Goal: Navigation & Orientation: Find specific page/section

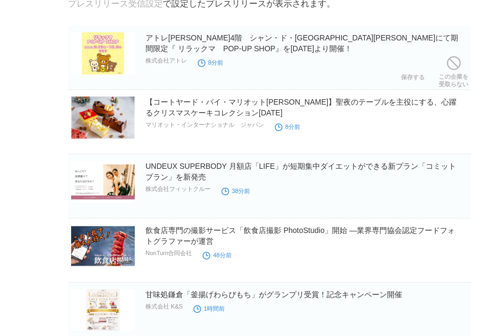
scroll to position [99, 0]
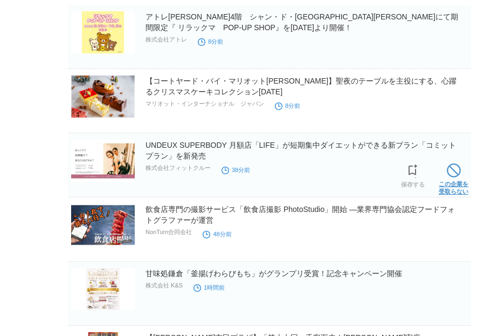
click at [447, 177] on span at bounding box center [454, 170] width 14 height 14
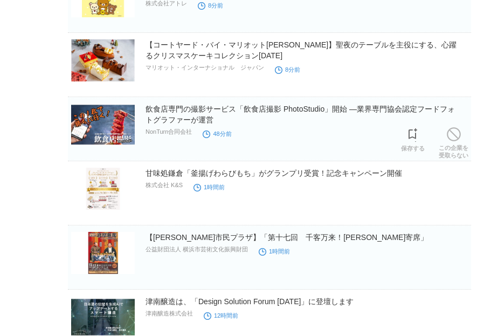
scroll to position [152, 0]
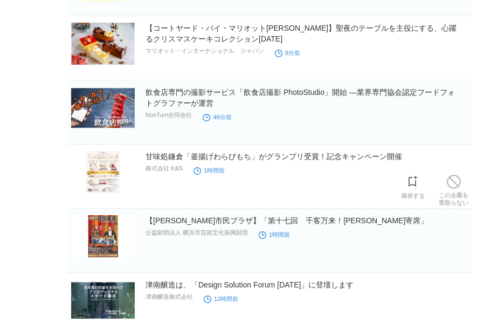
click at [168, 171] on p "株式会社 K&S" at bounding box center [163, 168] width 37 height 8
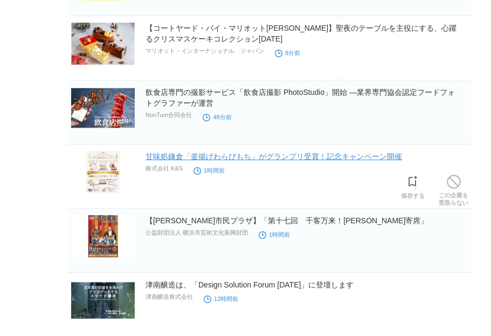
click at [206, 159] on link "甘味処鎌倉「釜揚げわらびもち」がグランプリ受賞！記念キャンペーン開催" at bounding box center [273, 156] width 256 height 9
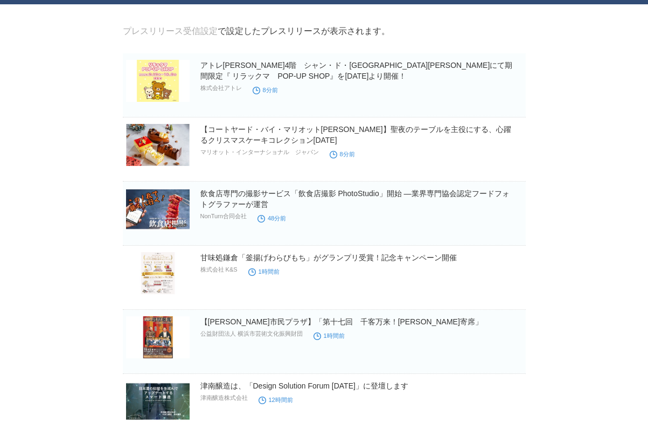
scroll to position [0, 0]
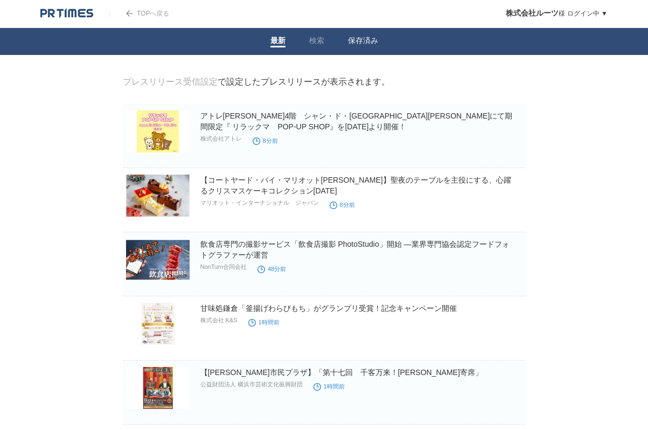
click at [377, 45] on link "保存済み" at bounding box center [363, 41] width 30 height 11
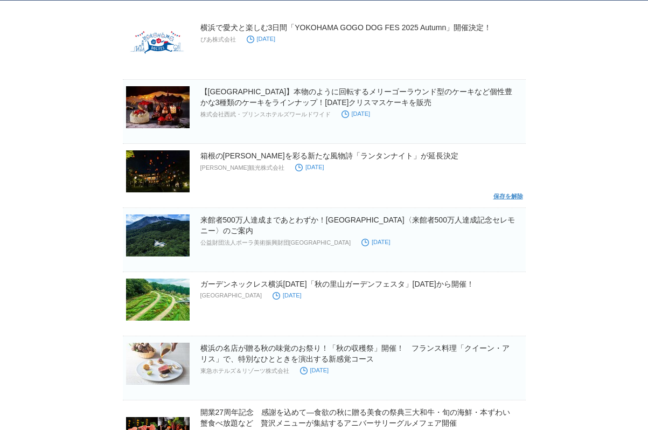
scroll to position [90, 0]
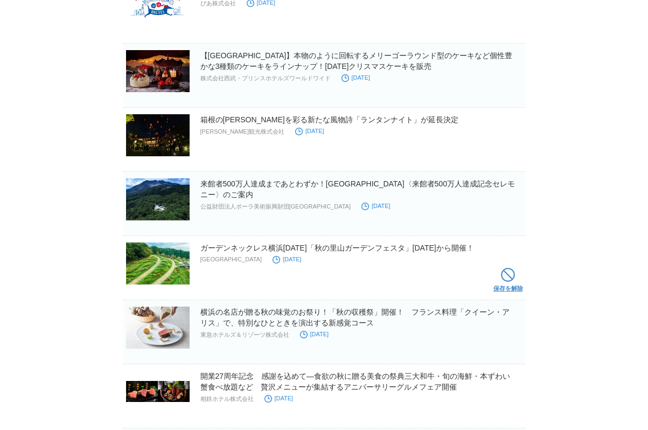
click at [508, 277] on span at bounding box center [508, 275] width 14 height 14
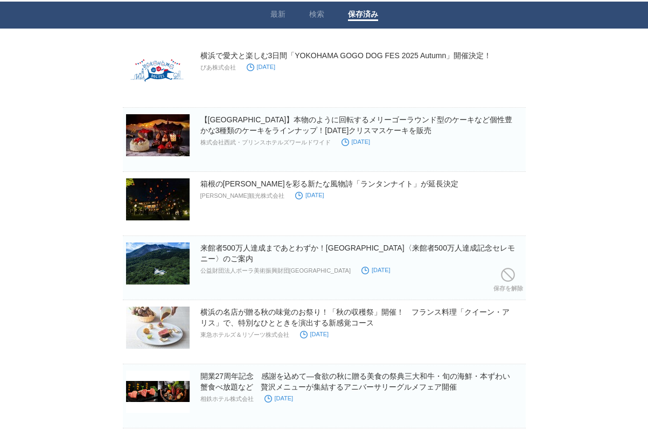
scroll to position [0, 0]
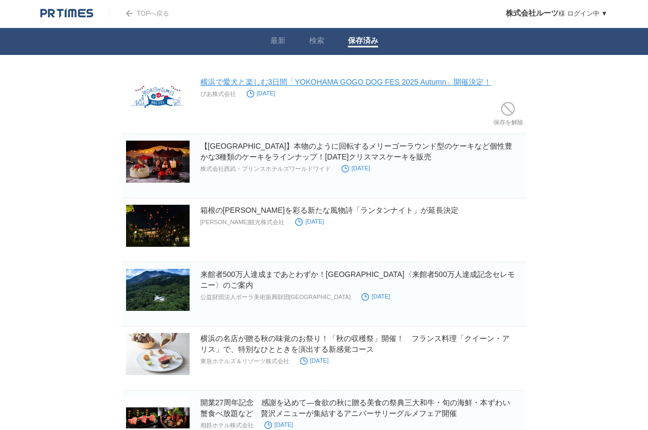
click at [279, 85] on link "横浜で愛犬と楽しむ3日間「YOKOHAMA GOGO DOG FES 2025 Autumn」開催決定！" at bounding box center [345, 82] width 291 height 9
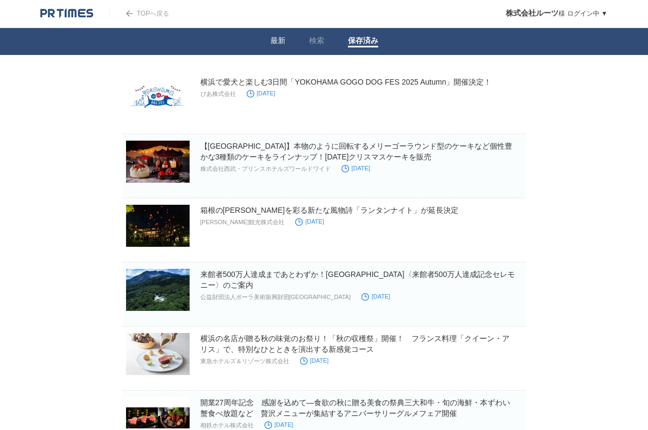
click at [274, 36] on li "最新" at bounding box center [278, 41] width 39 height 27
click at [277, 47] on span at bounding box center [277, 47] width 15 height 2
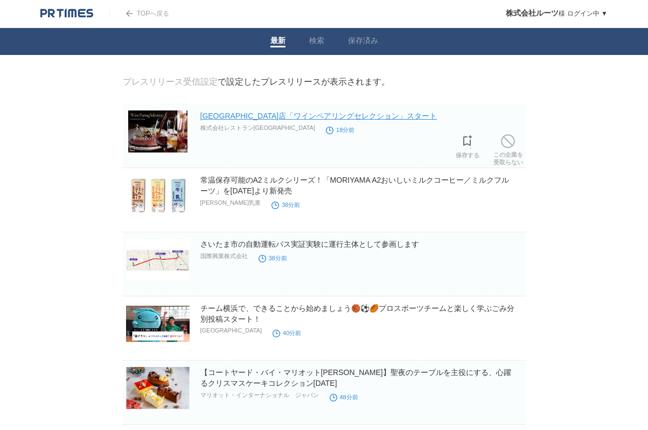
click at [265, 116] on link "[GEOGRAPHIC_DATA]店「ワインペアリングセレクション」スタート" at bounding box center [318, 116] width 237 height 9
